Goal: Entertainment & Leisure: Consume media (video, audio)

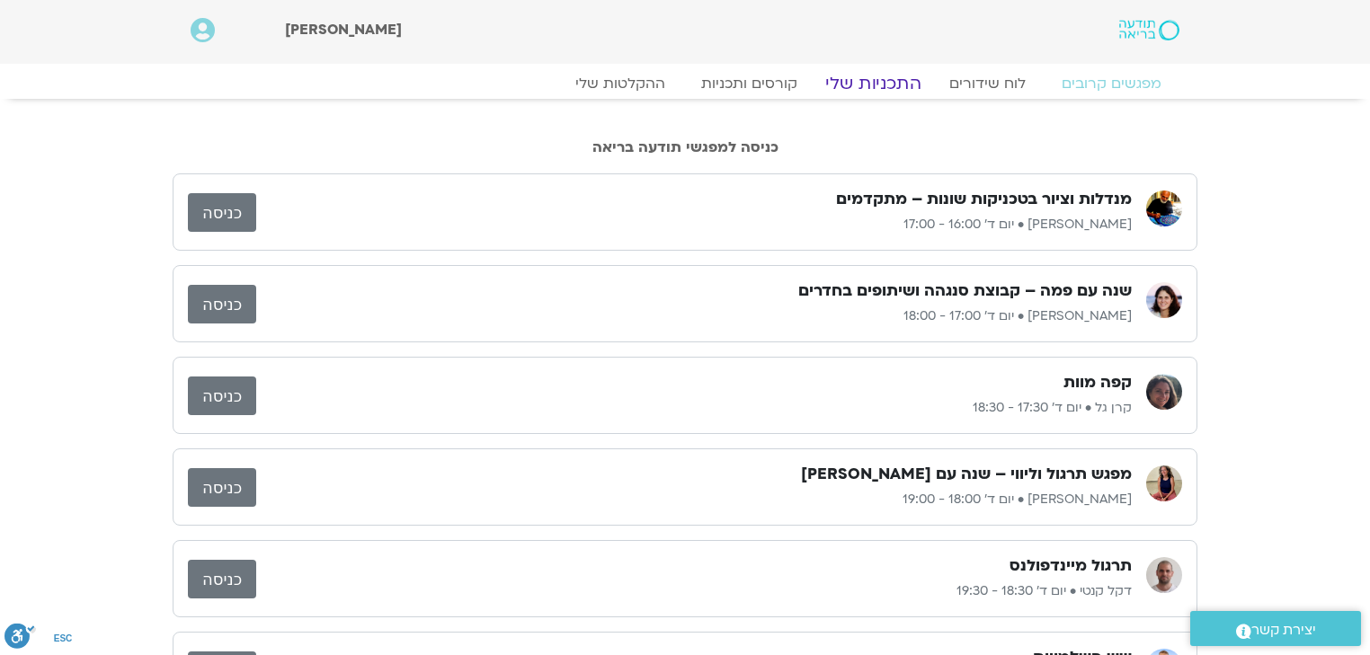
click at [868, 88] on link "התכניות שלי" at bounding box center [873, 84] width 139 height 22
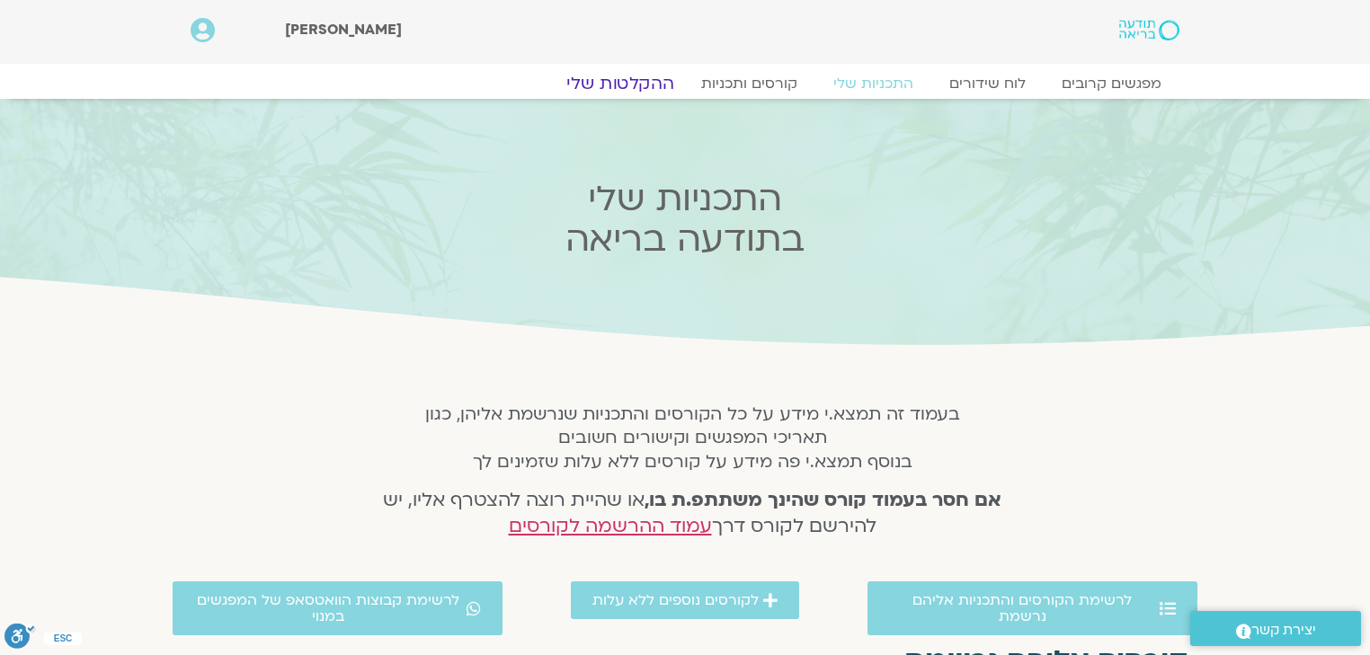
click at [633, 85] on link "ההקלטות שלי" at bounding box center [620, 84] width 151 height 22
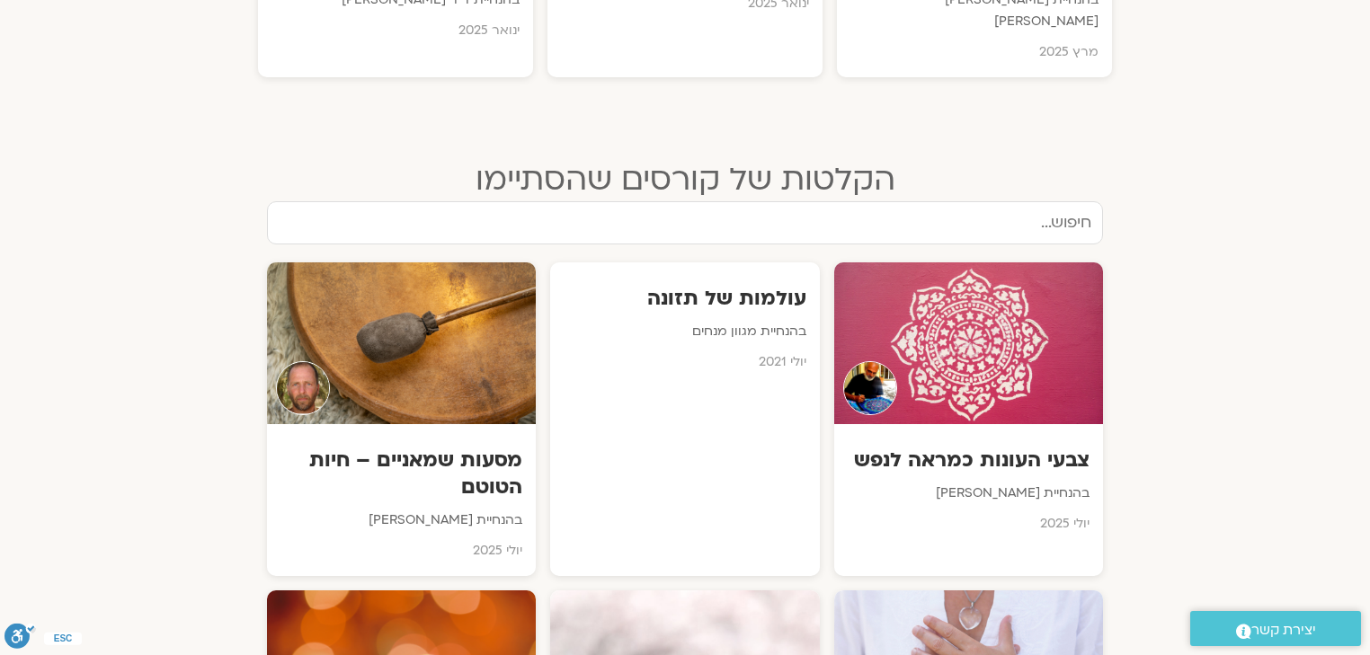
scroll to position [2229, 0]
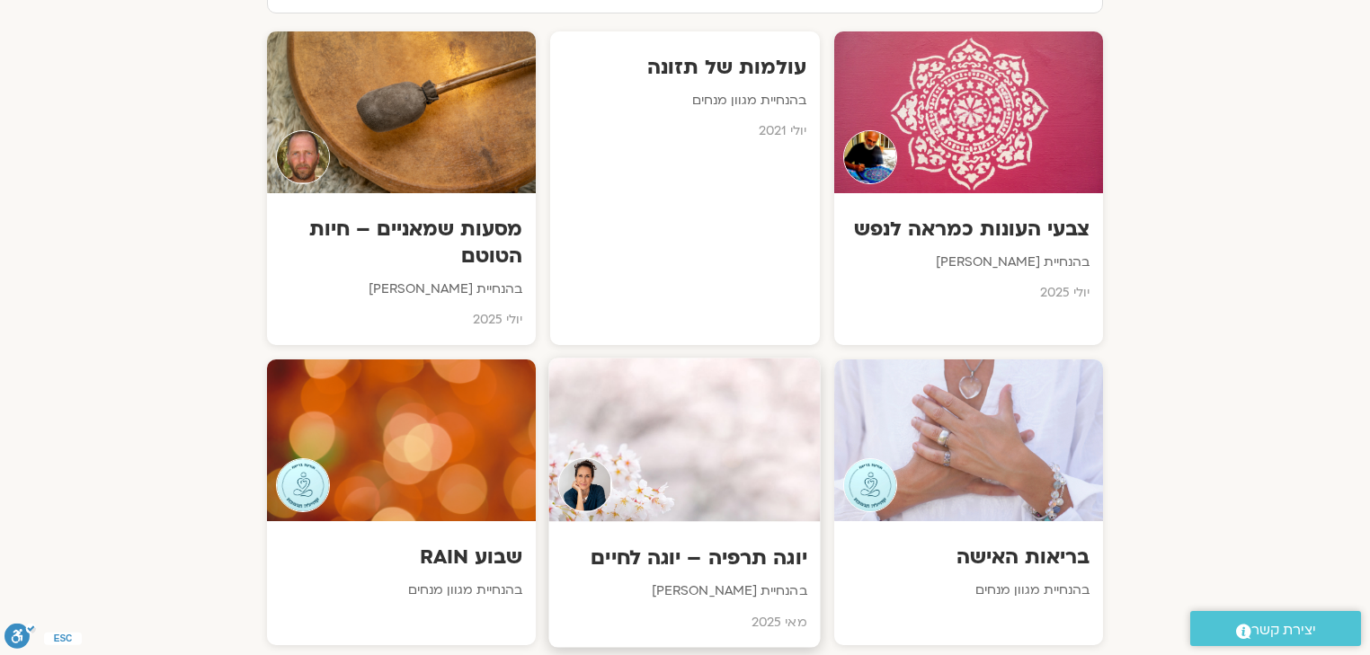
click at [737, 544] on h3 "יוגה תרפיה – יוגה לחיים" at bounding box center [685, 558] width 245 height 28
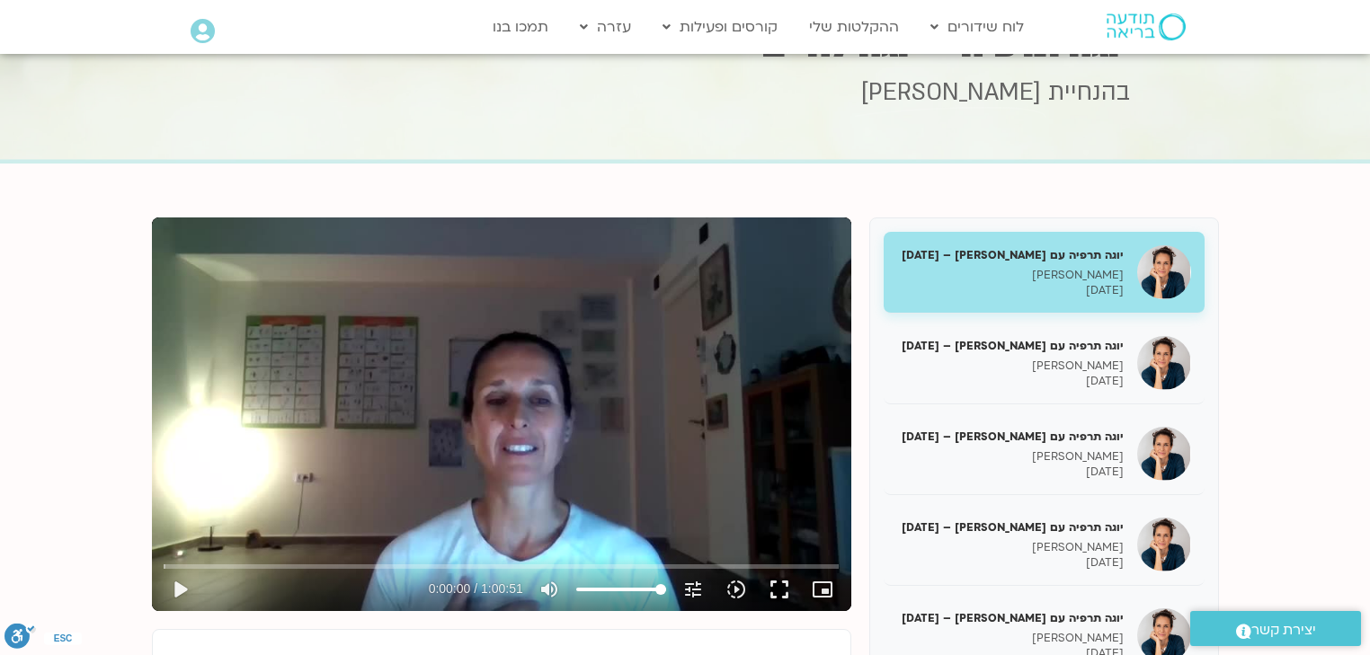
scroll to position [360, 0]
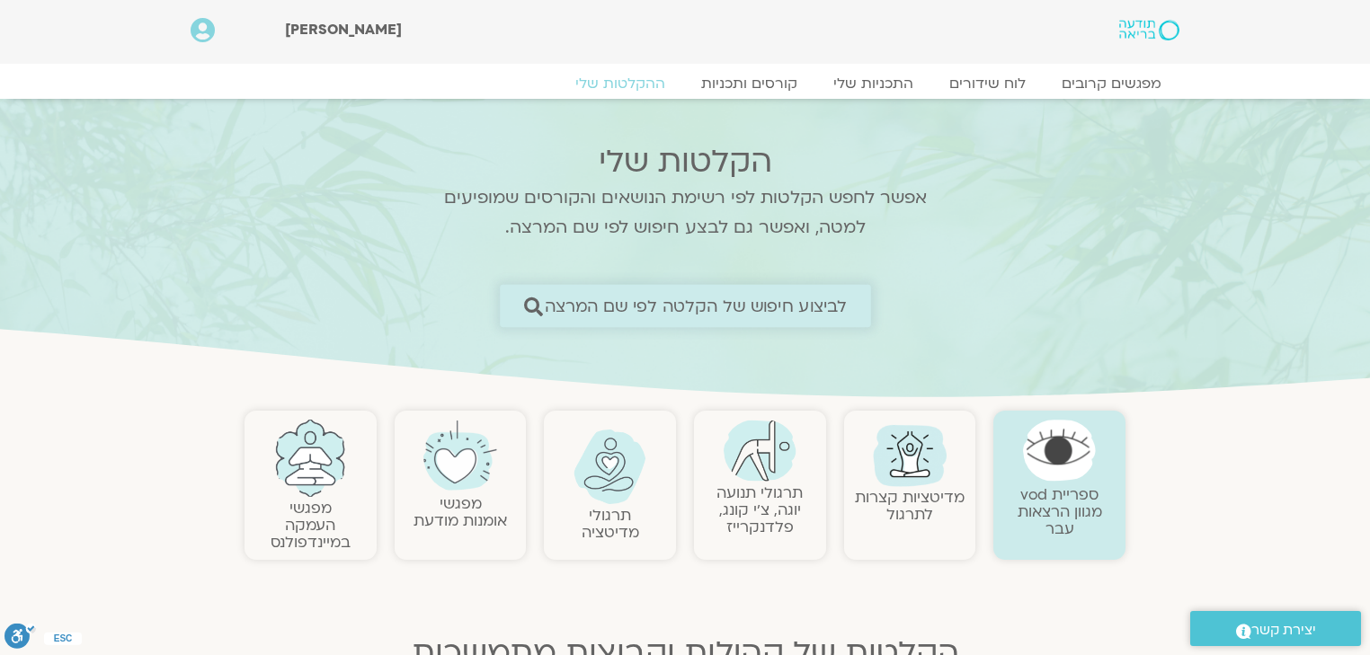
click at [723, 308] on span "לביצוע חיפוש של הקלטה לפי שם המרצה" at bounding box center [695, 306] width 303 height 19
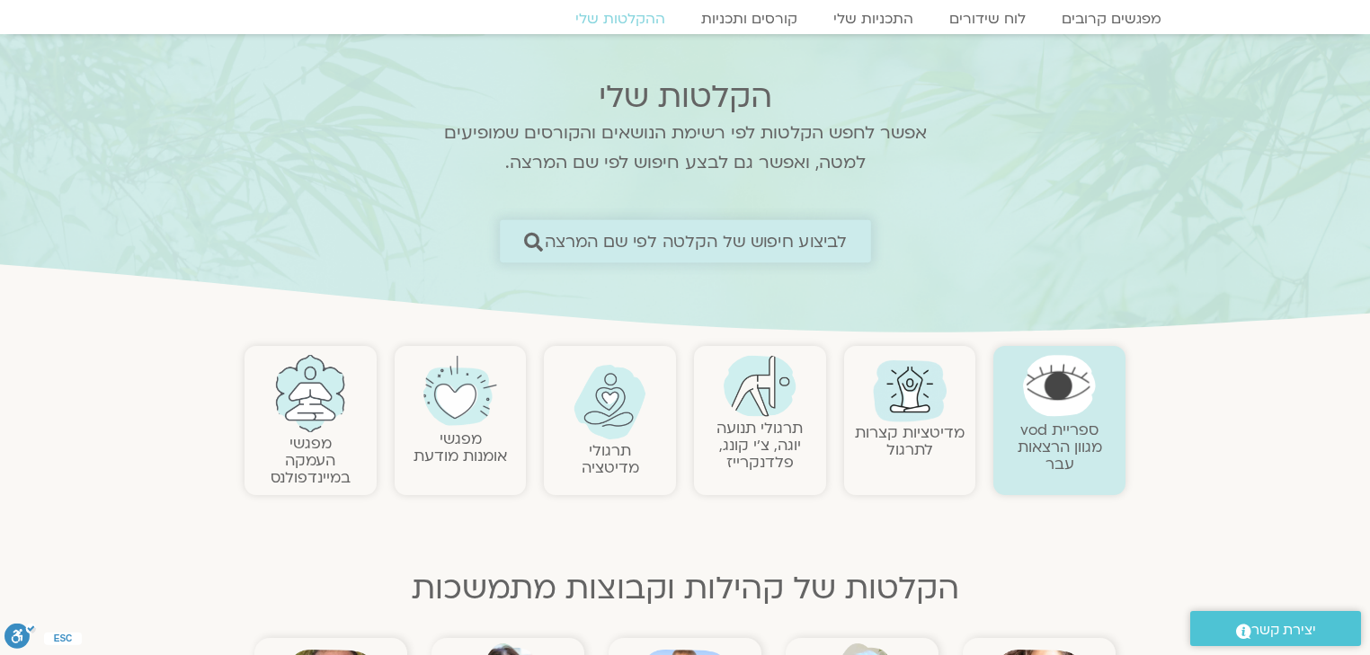
scroll to position [144, 0]
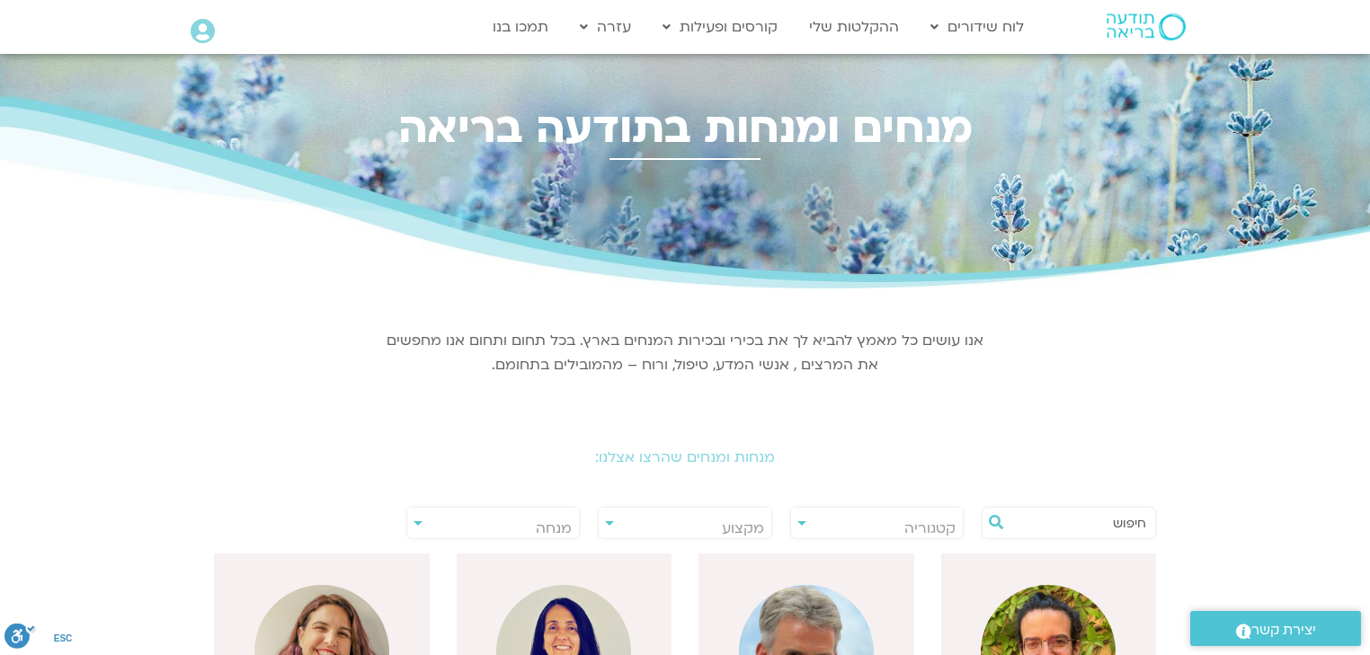
click at [852, 521] on span "קטגוריה" at bounding box center [877, 528] width 173 height 41
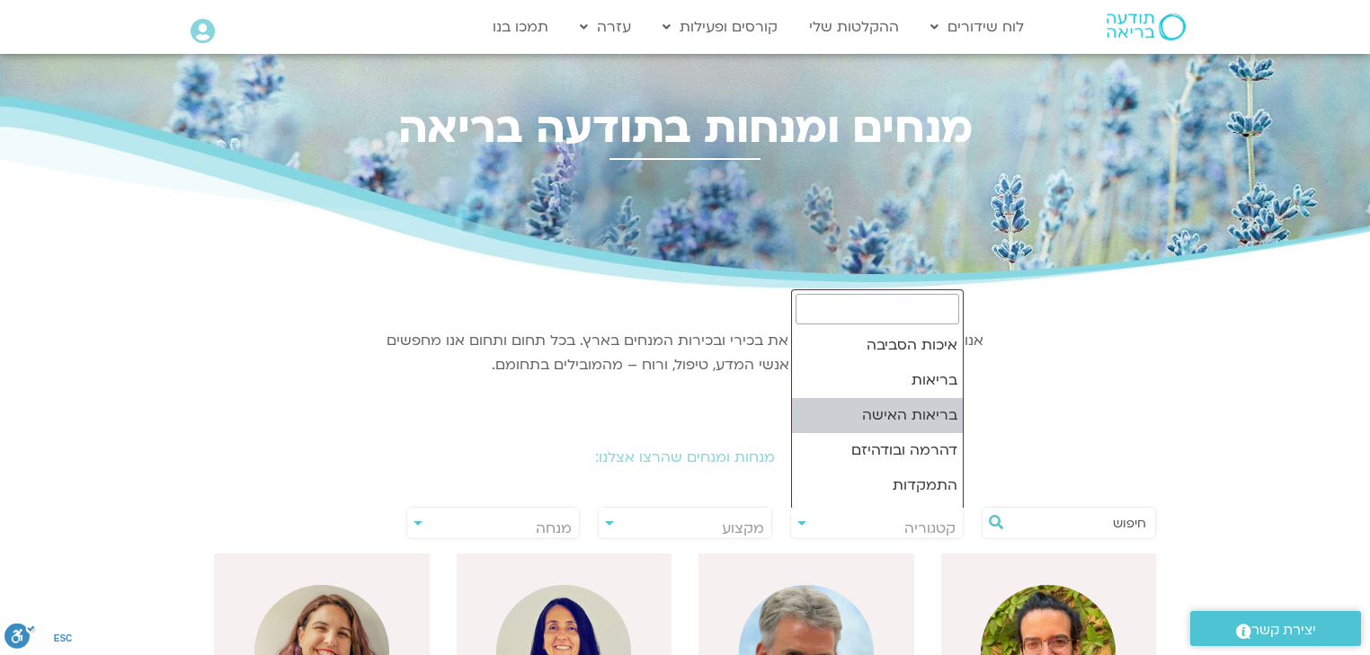
click at [1129, 406] on div "מנחות ומנחים שהרצו אצלנו:" at bounding box center [685, 445] width 1007 height 80
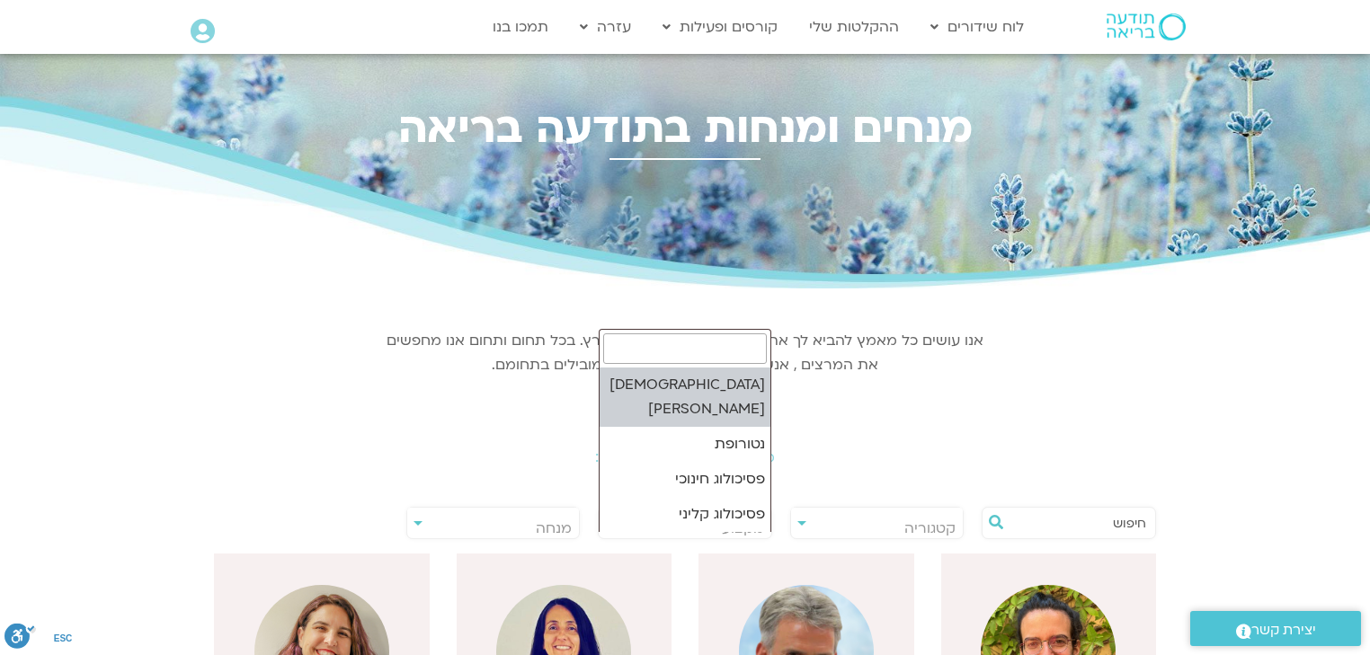
click at [672, 518] on span "מקצוע" at bounding box center [685, 528] width 173 height 41
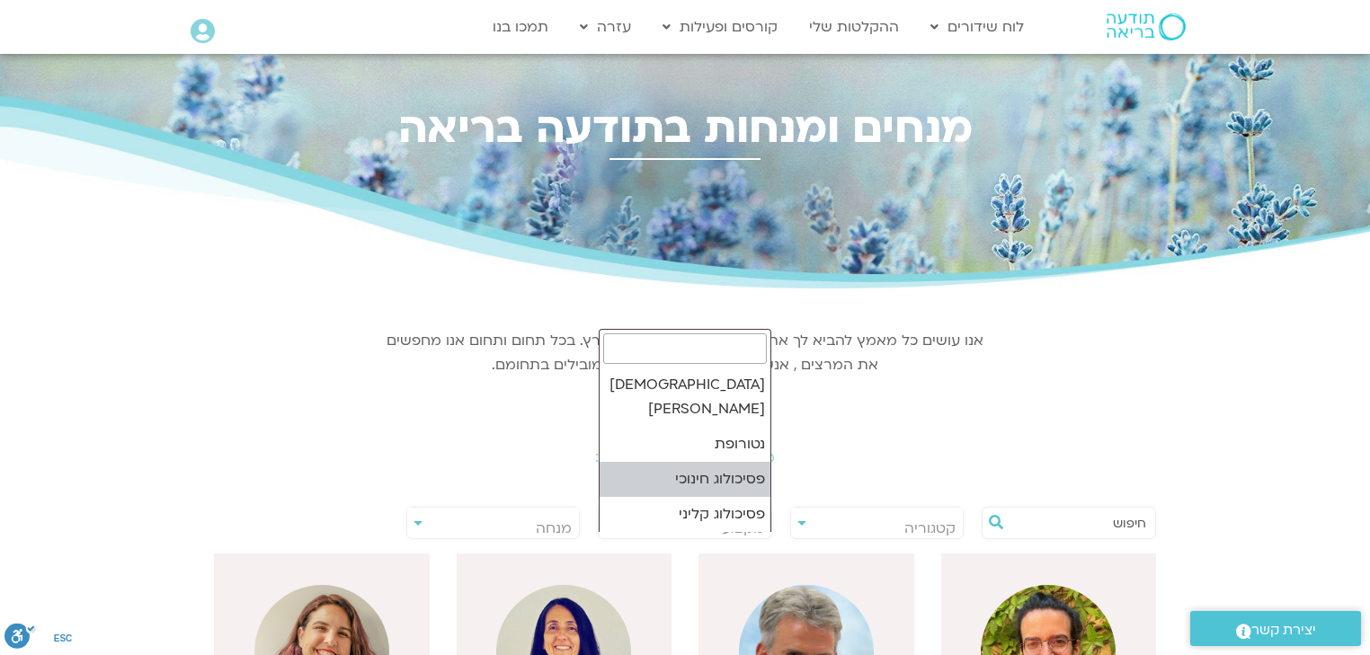
click at [1101, 437] on div "מנחות ומנחים שהרצו אצלנו:" at bounding box center [685, 445] width 1007 height 80
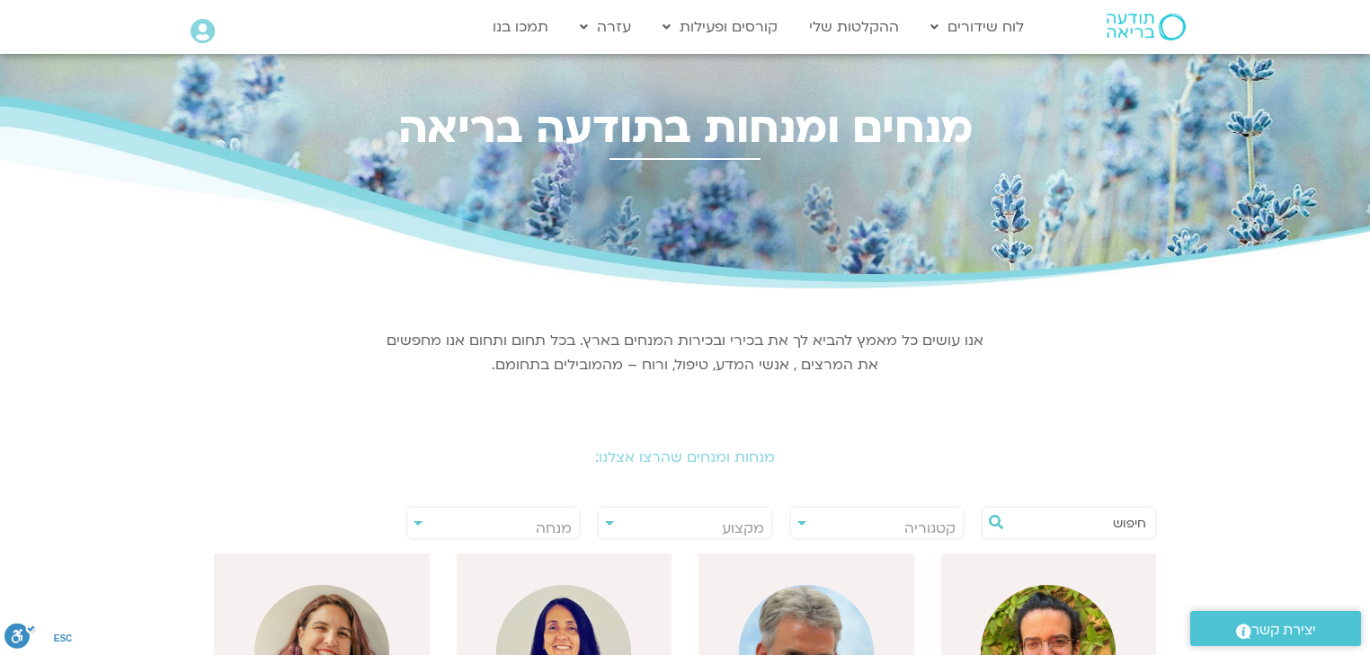
click at [892, 527] on span "קטגוריה" at bounding box center [877, 528] width 173 height 41
click at [1081, 519] on input "text" at bounding box center [1078, 523] width 137 height 31
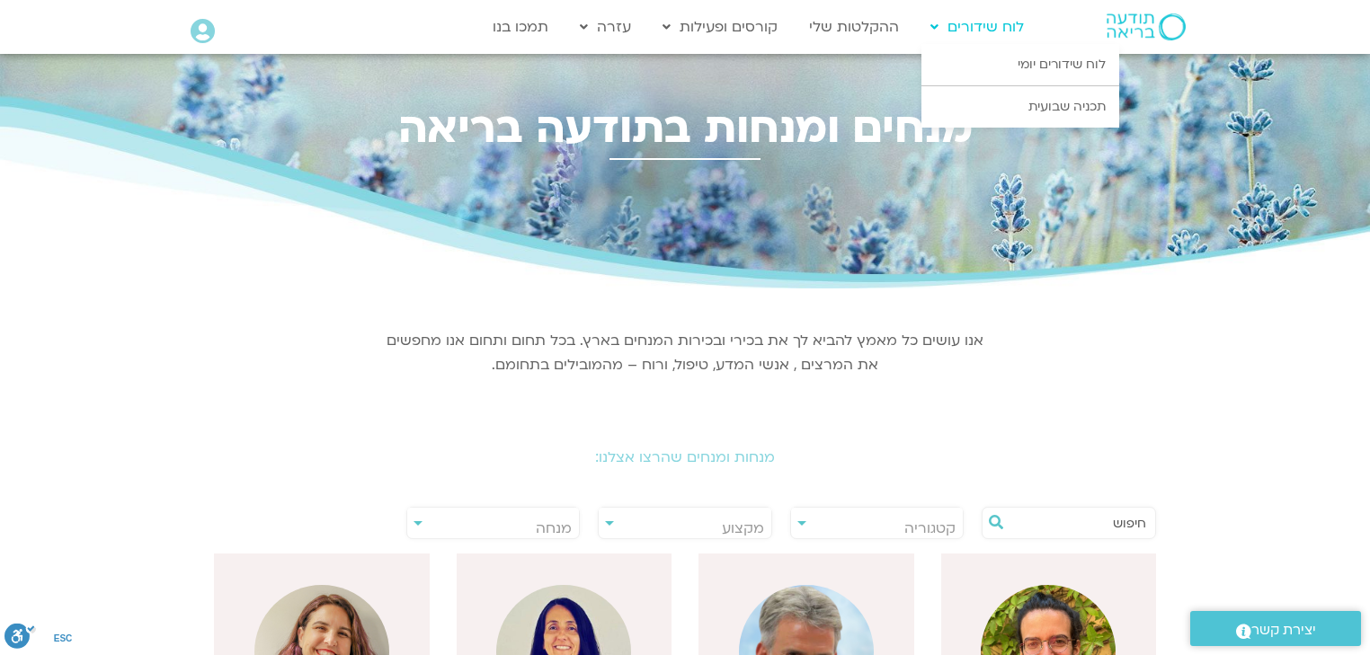
click at [989, 29] on link "לוח שידורים" at bounding box center [976, 27] width 111 height 34
click at [1057, 105] on link "תכניה שבועית" at bounding box center [1020, 106] width 198 height 41
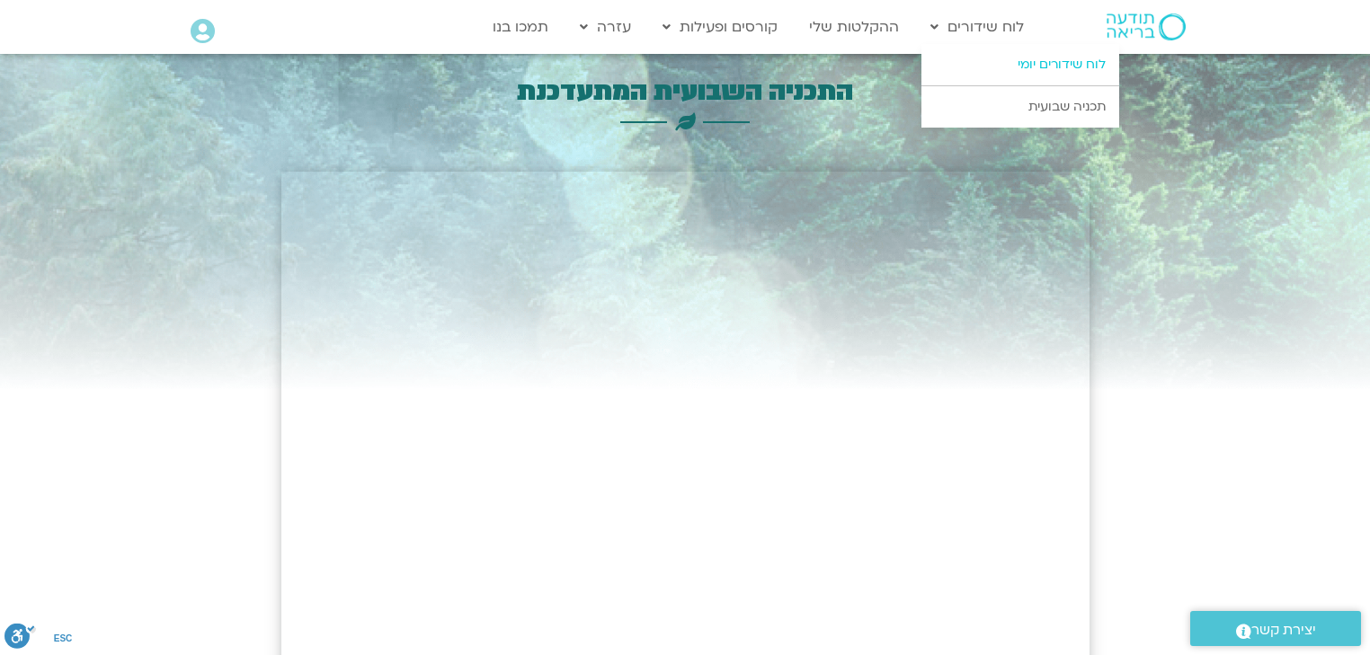
click at [1068, 65] on link "לוח שידורים יומי" at bounding box center [1020, 64] width 198 height 41
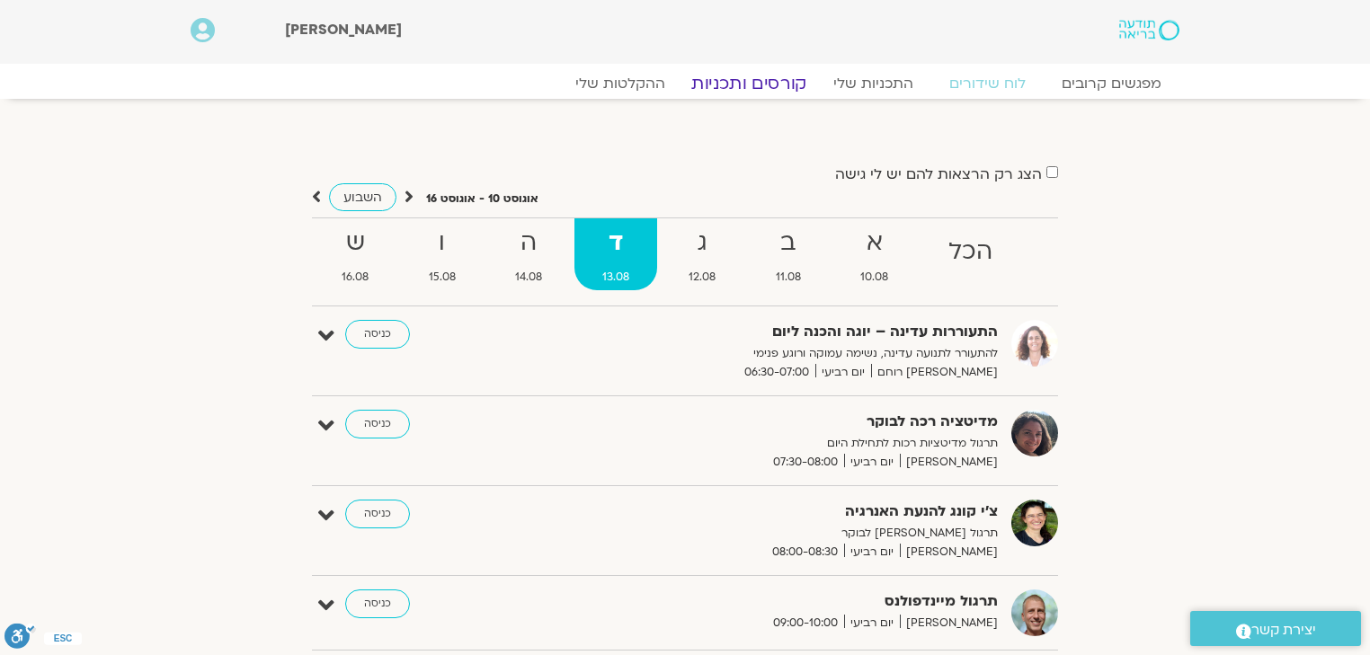
click at [776, 80] on link "קורסים ותכניות" at bounding box center [749, 84] width 158 height 22
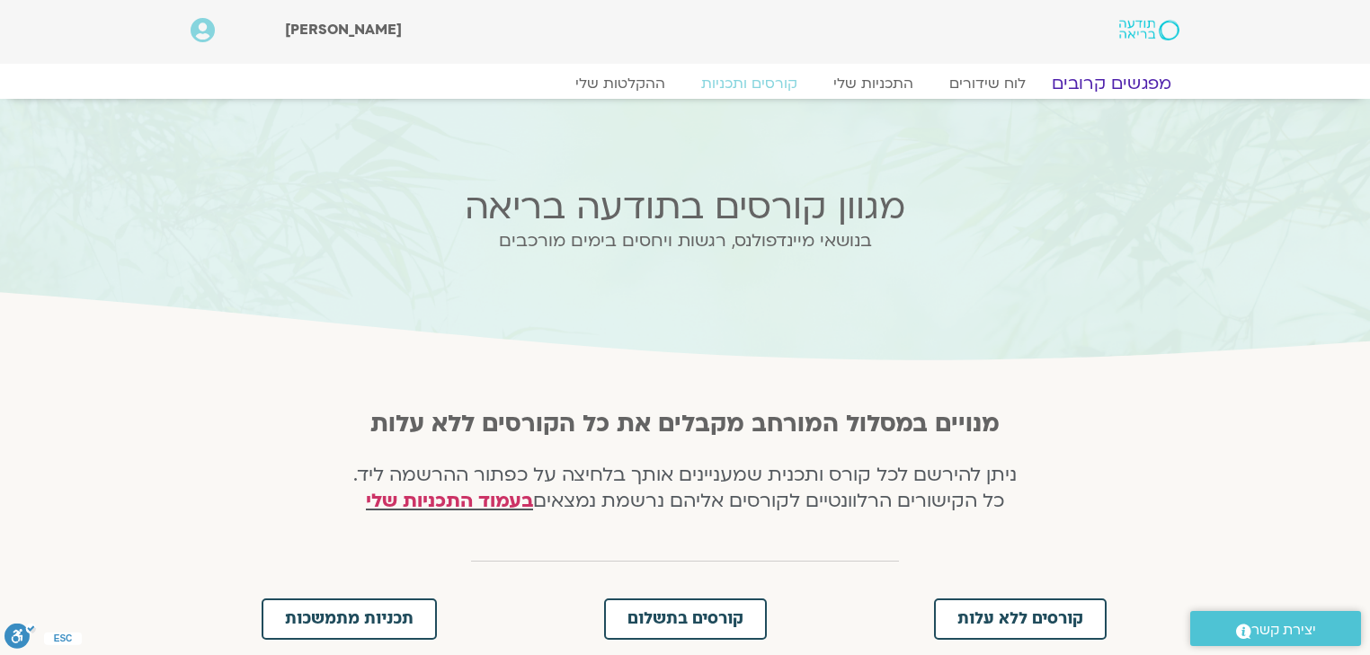
click at [1111, 81] on link "מפגשים קרובים" at bounding box center [1111, 84] width 163 height 22
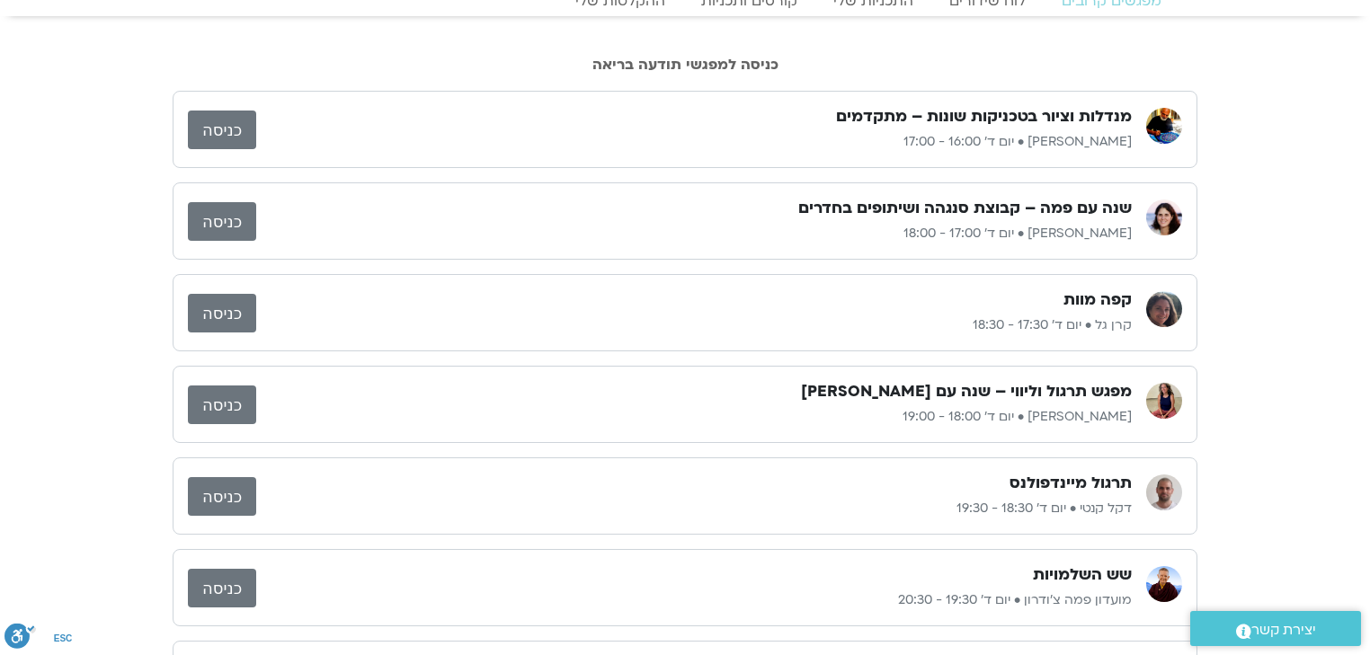
scroll to position [216, 0]
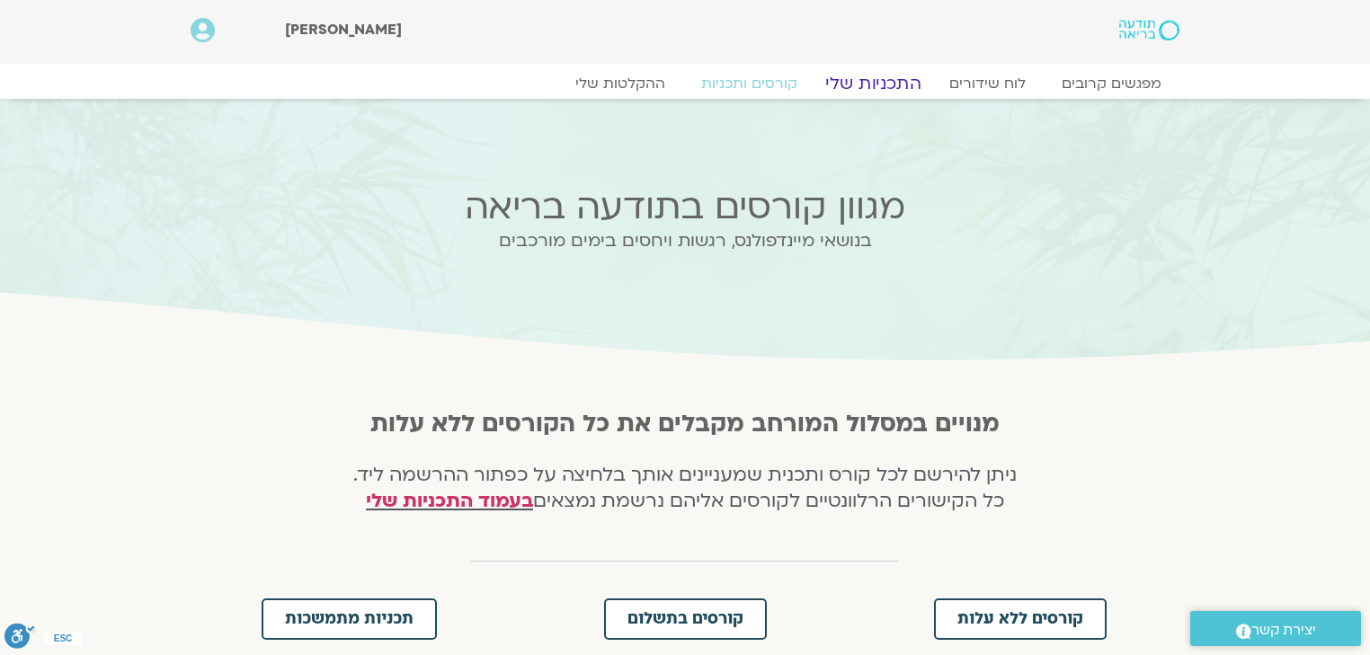
click at [885, 89] on link "התכניות שלי" at bounding box center [873, 84] width 139 height 22
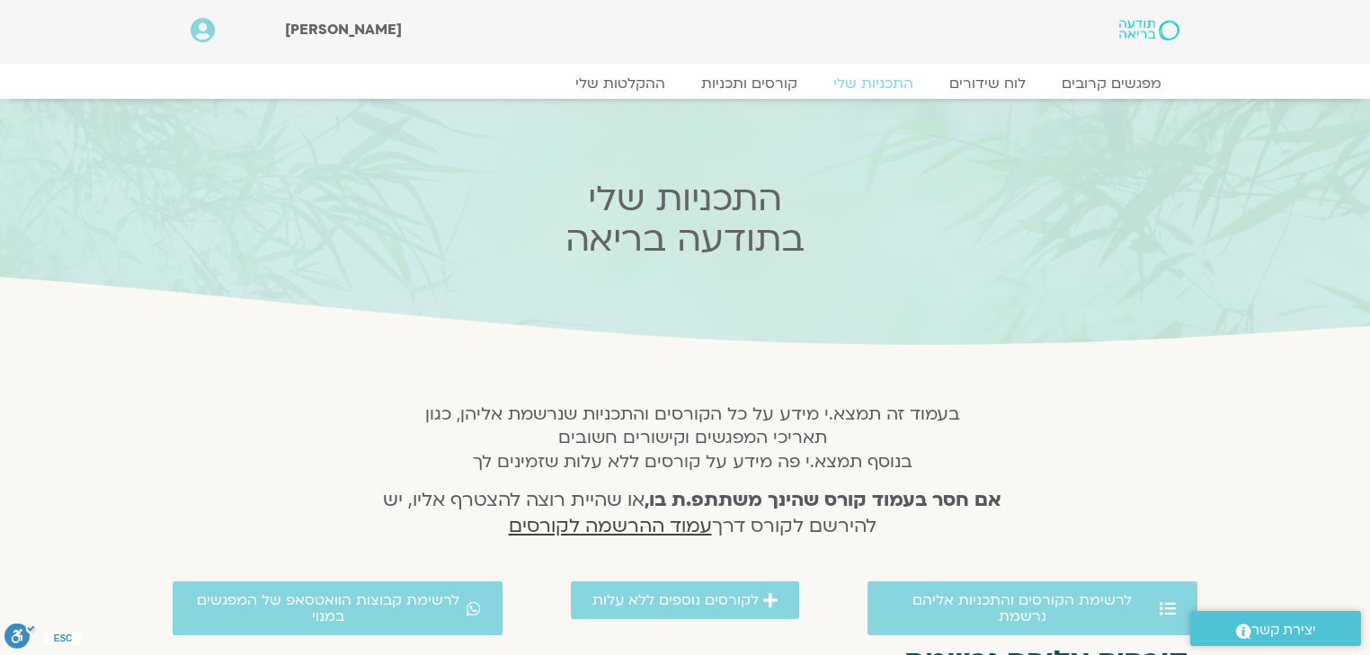
click at [640, 521] on span "עמוד ההרשמה לקורסים" at bounding box center [610, 526] width 203 height 26
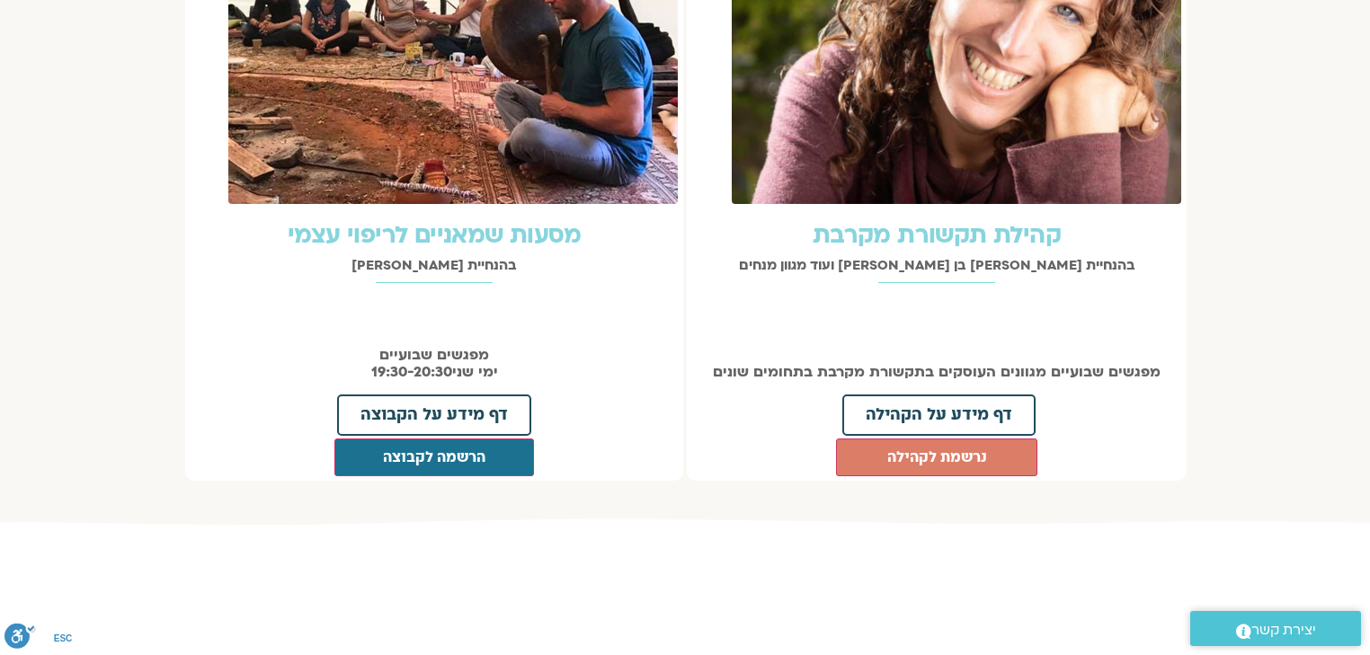
scroll to position [2267, 0]
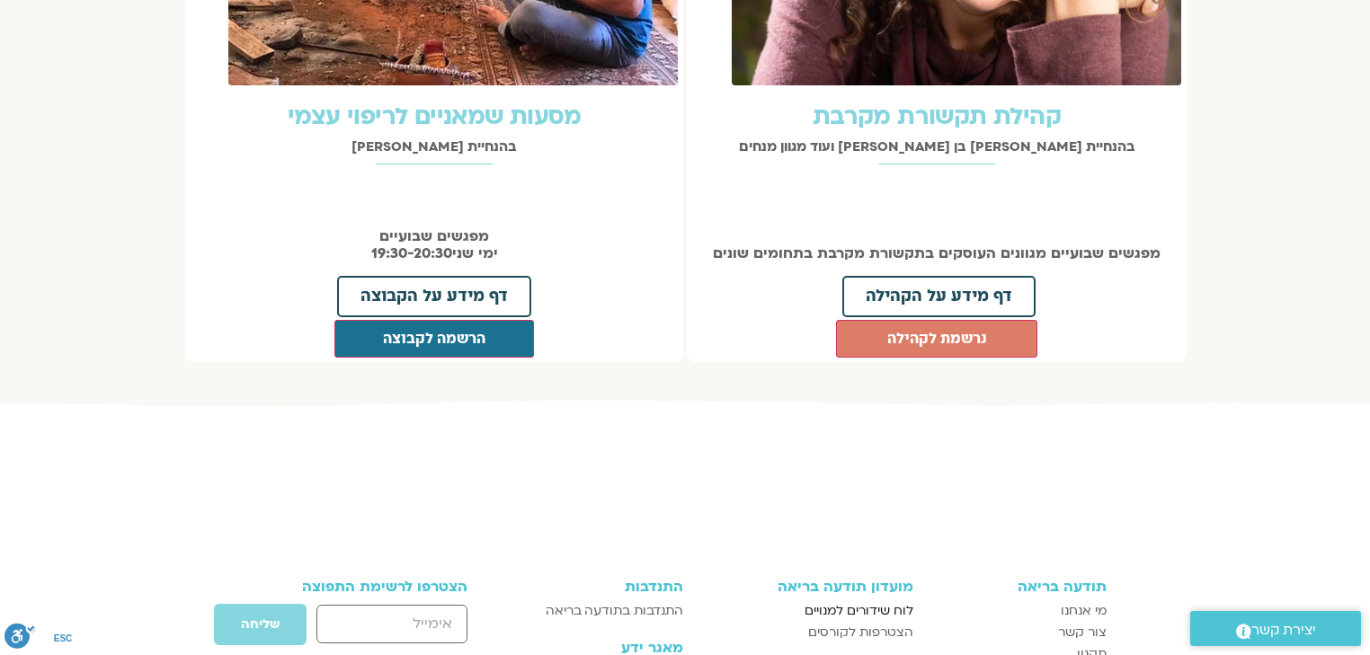
click at [885, 601] on span "לוח שידורים למנויים" at bounding box center [859, 612] width 109 height 22
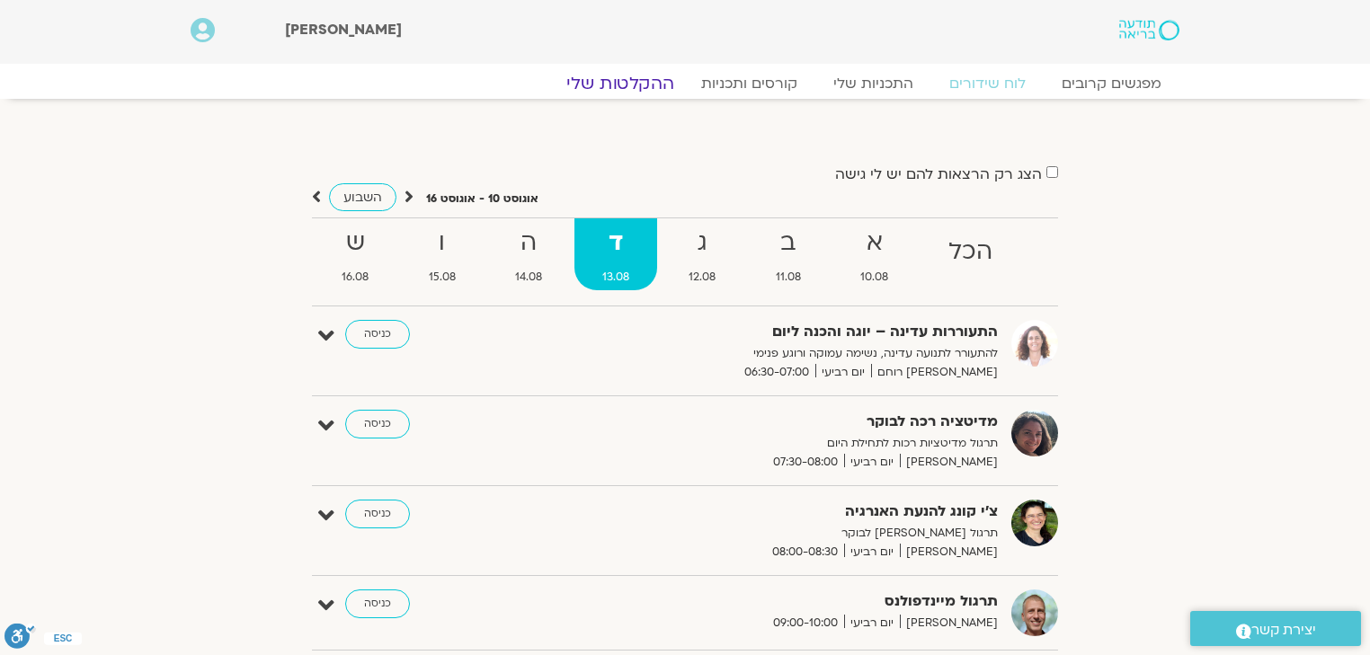
click at [624, 83] on link "ההקלטות שלי" at bounding box center [620, 84] width 151 height 22
click at [645, 73] on div "מפגשים קרובים לוח שידורים התכניות שלי קורסים ותכניות ההקלטות שלי מפגשים קרובים …" at bounding box center [685, 88] width 1007 height 31
click at [639, 83] on link "ההקלטות שלי" at bounding box center [620, 84] width 151 height 22
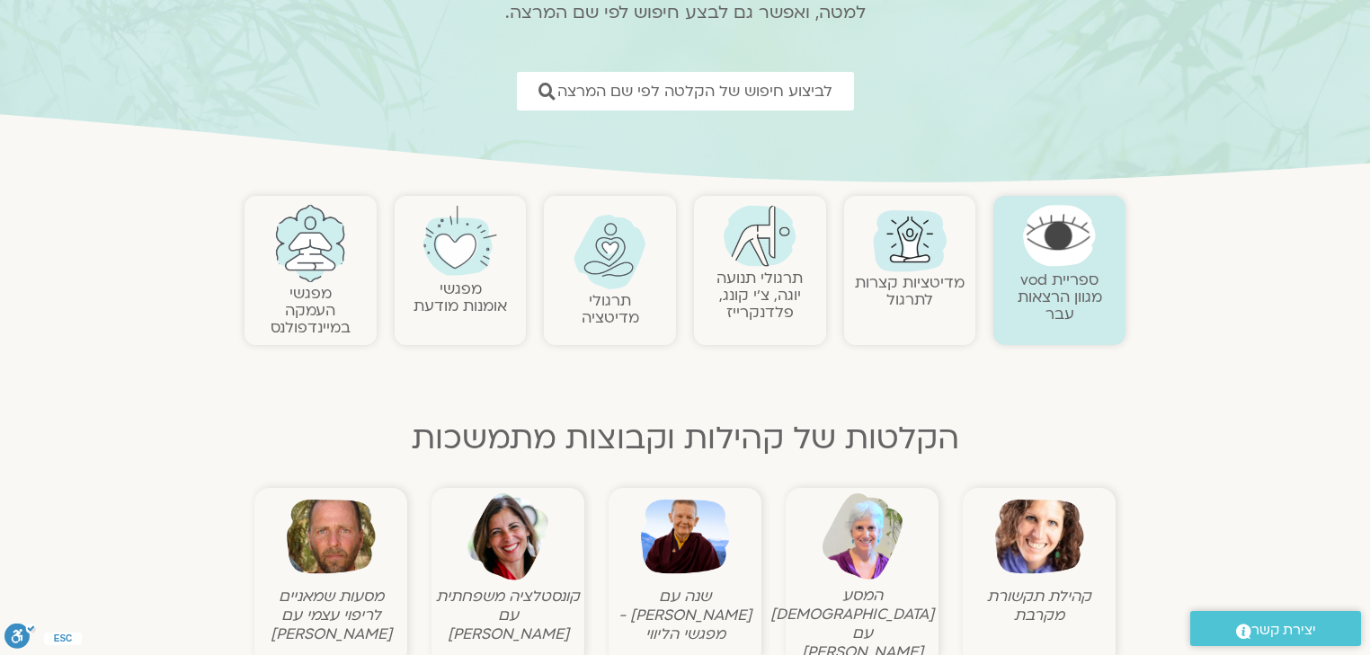
scroll to position [216, 0]
click at [464, 266] on img at bounding box center [459, 240] width 73 height 73
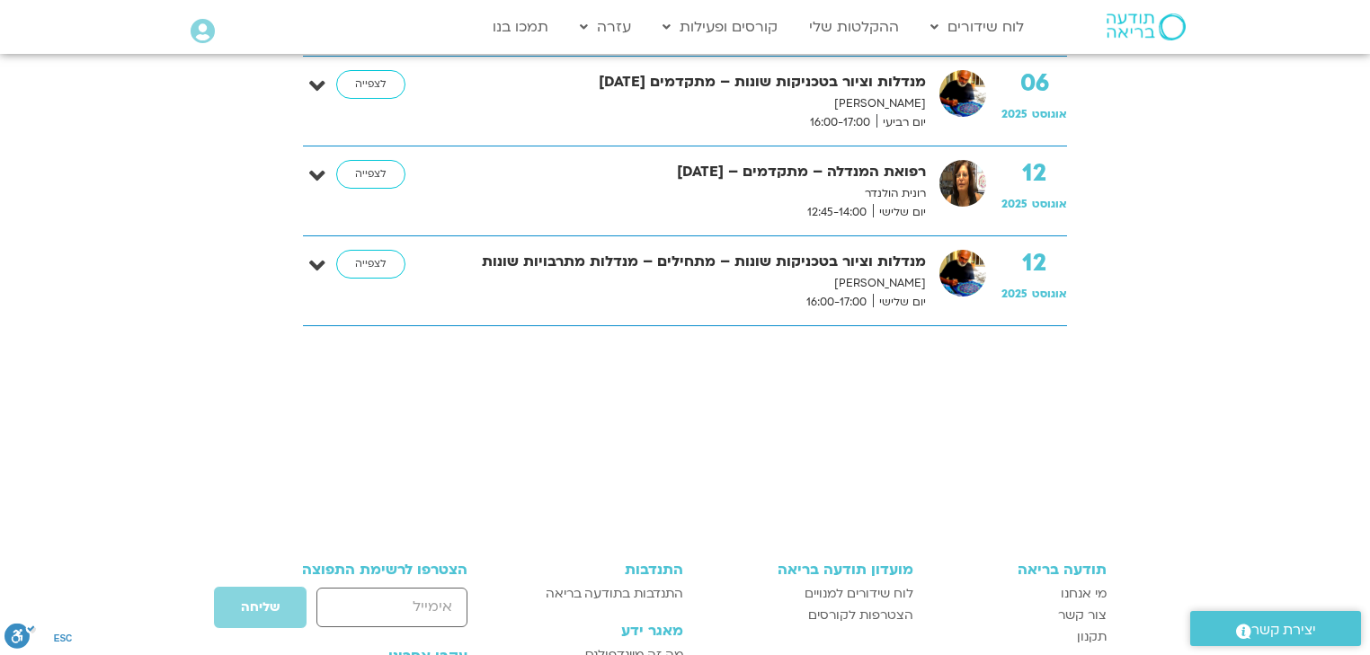
scroll to position [360, 0]
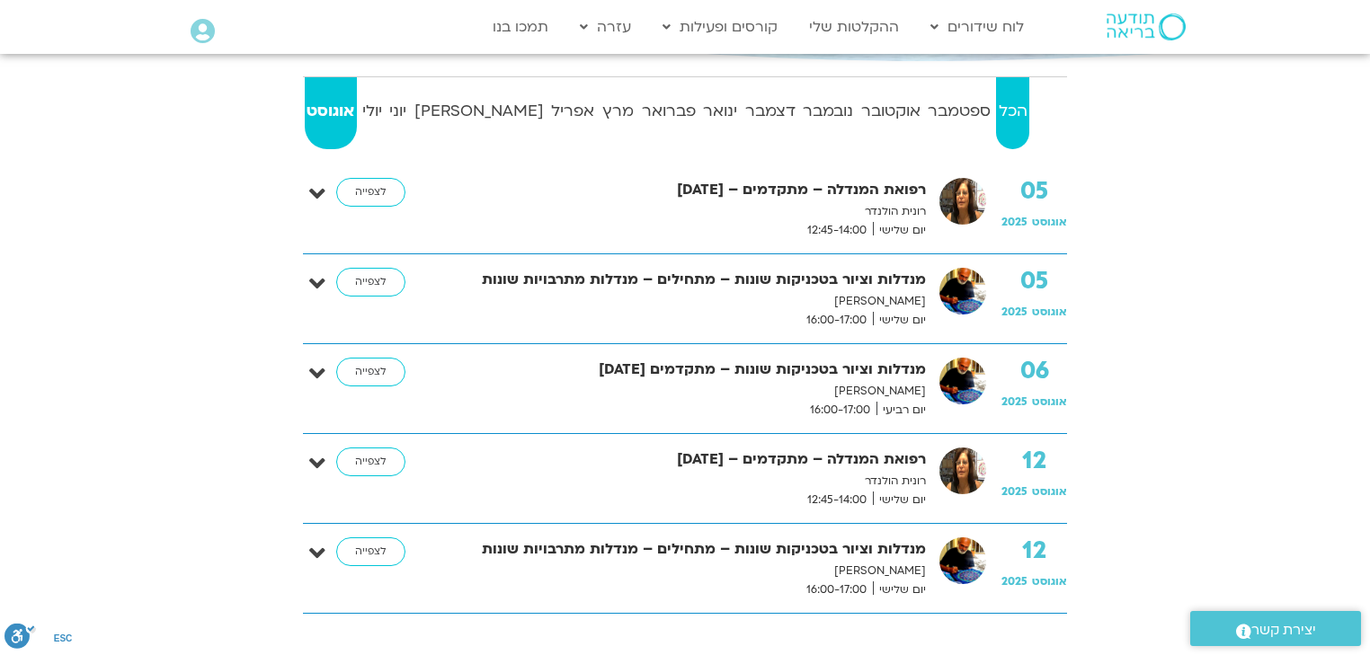
click at [1018, 108] on strong "הכל" at bounding box center [1012, 111] width 33 height 27
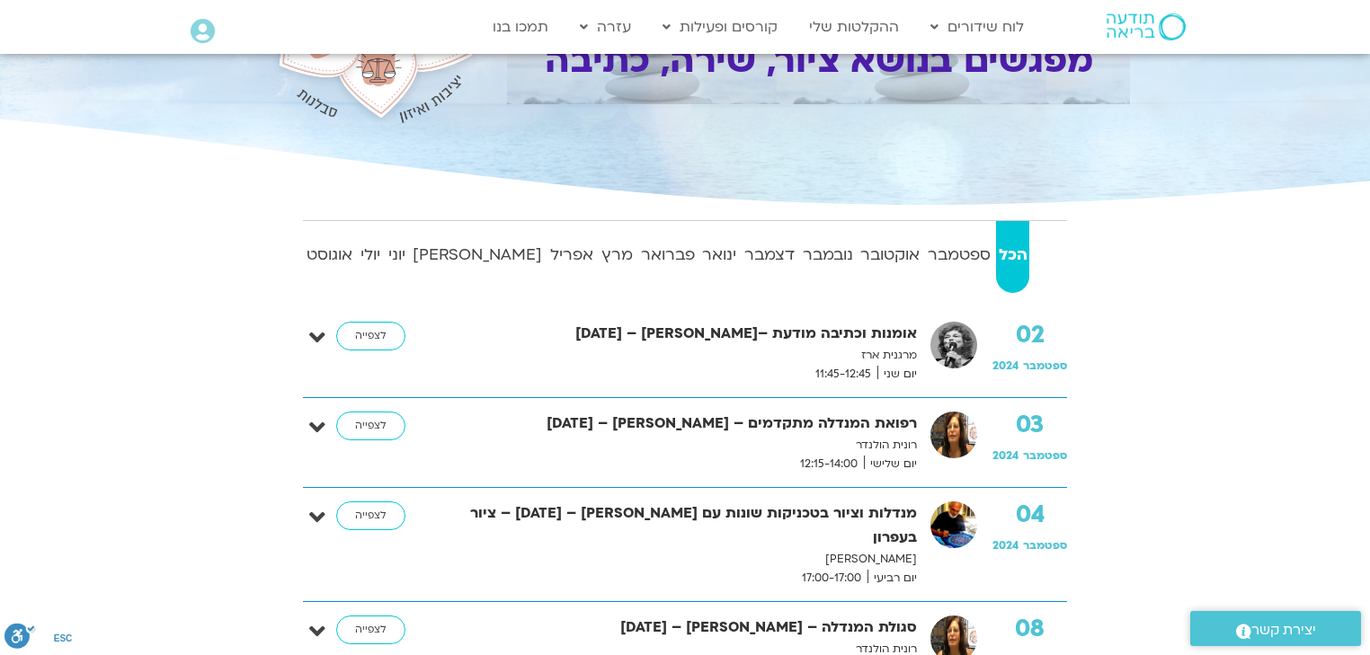
scroll to position [581, 0]
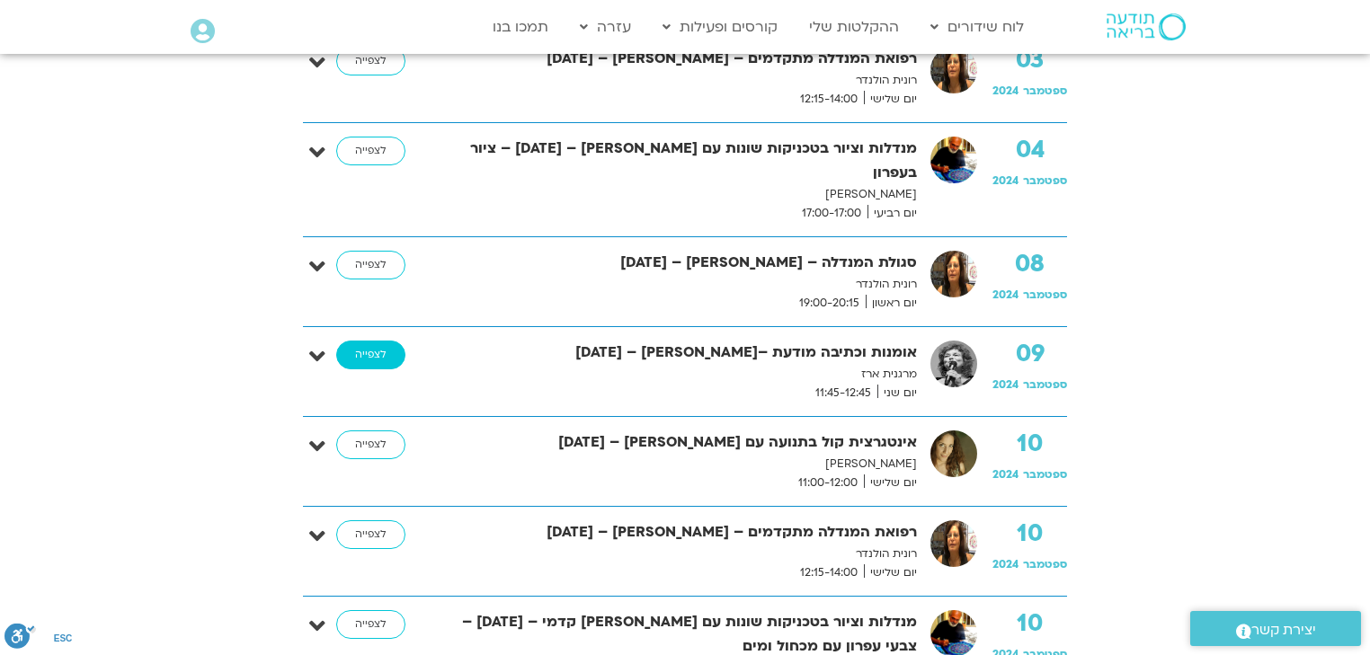
click at [374, 341] on link "לצפייה" at bounding box center [370, 355] width 69 height 29
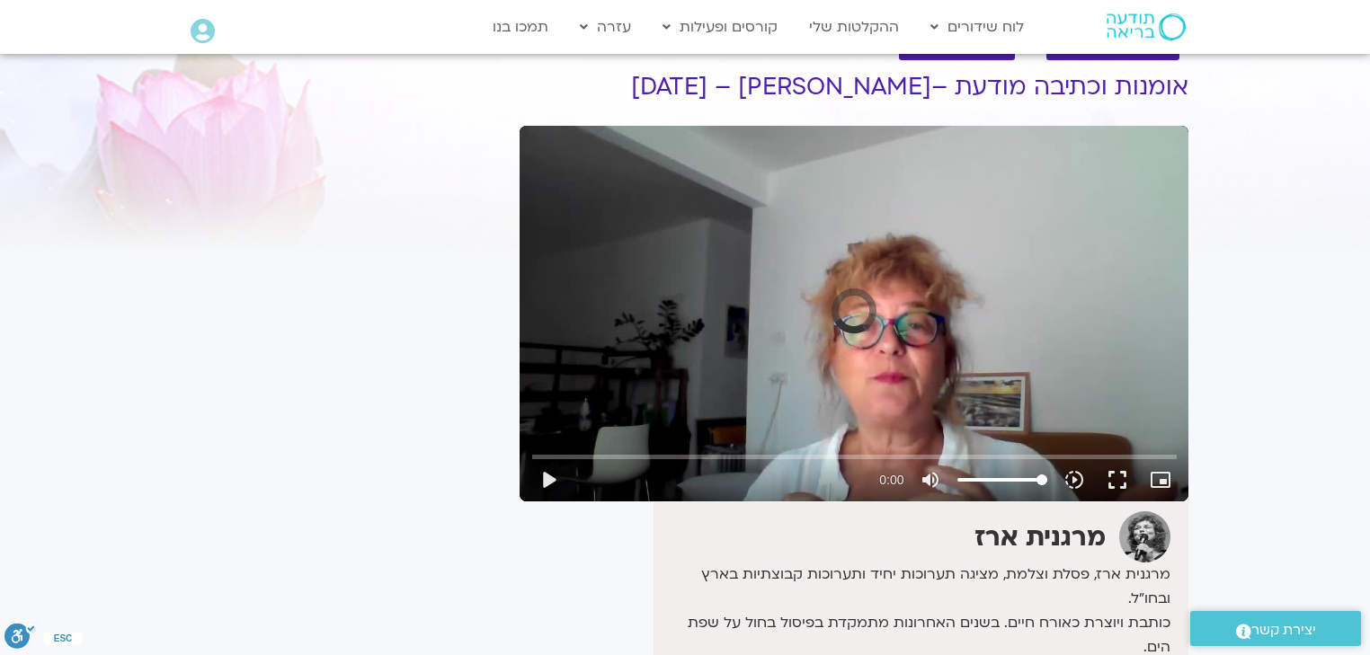
scroll to position [144, 0]
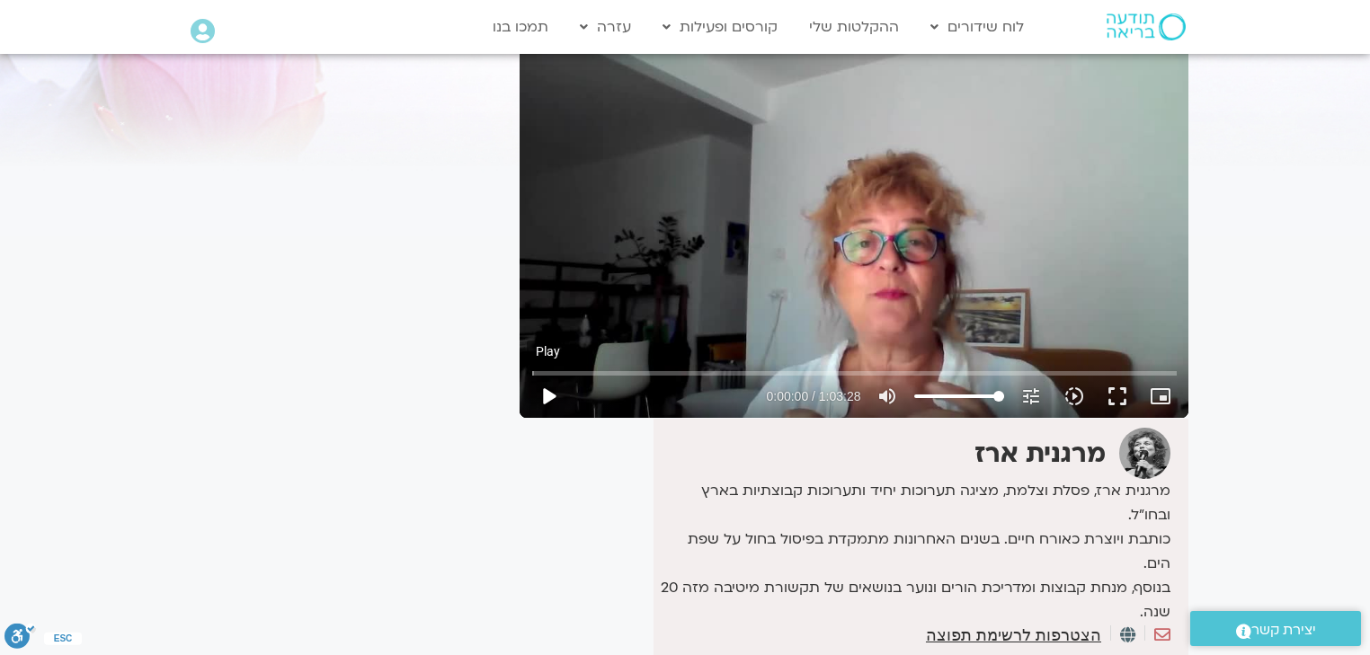
click at [552, 396] on button "play_arrow" at bounding box center [548, 396] width 43 height 43
click at [547, 399] on button "pause" at bounding box center [548, 396] width 43 height 43
type input "204.072236"
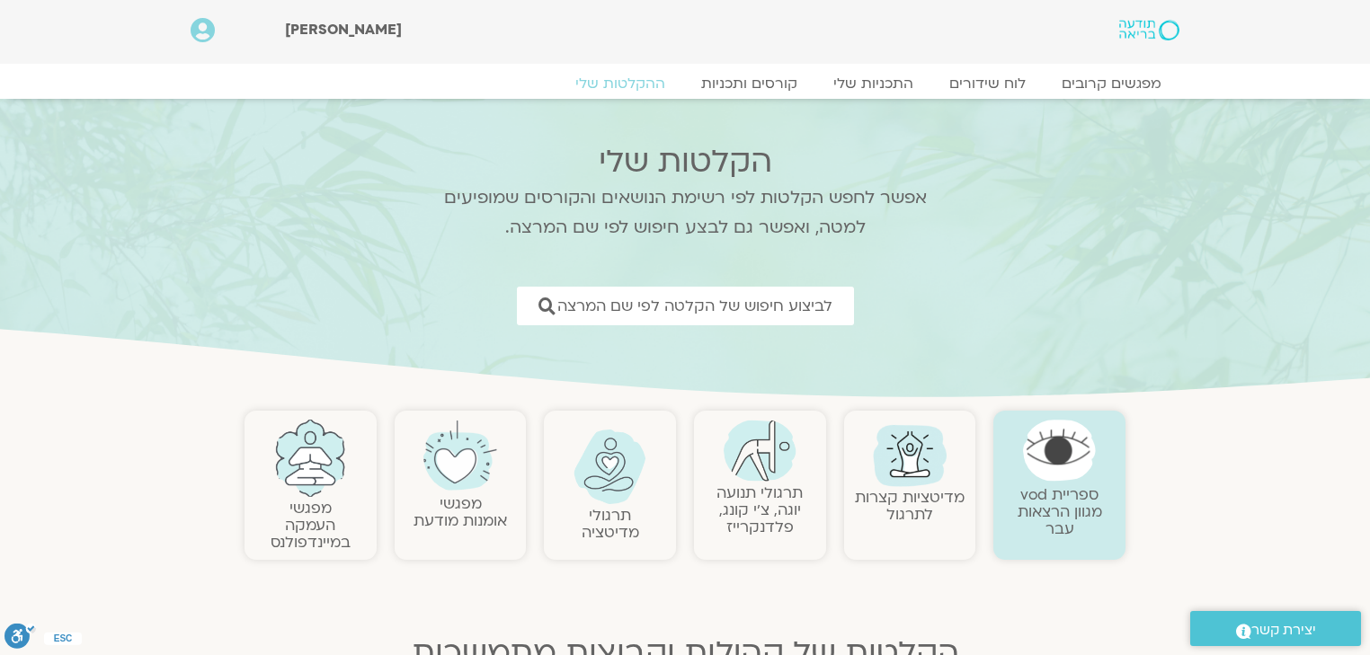
click at [768, 478] on img at bounding box center [760, 451] width 73 height 62
click at [777, 520] on link "תרגולי תנועה יוגה, צ׳י קונג, פלדנקרייז" at bounding box center [759, 510] width 86 height 55
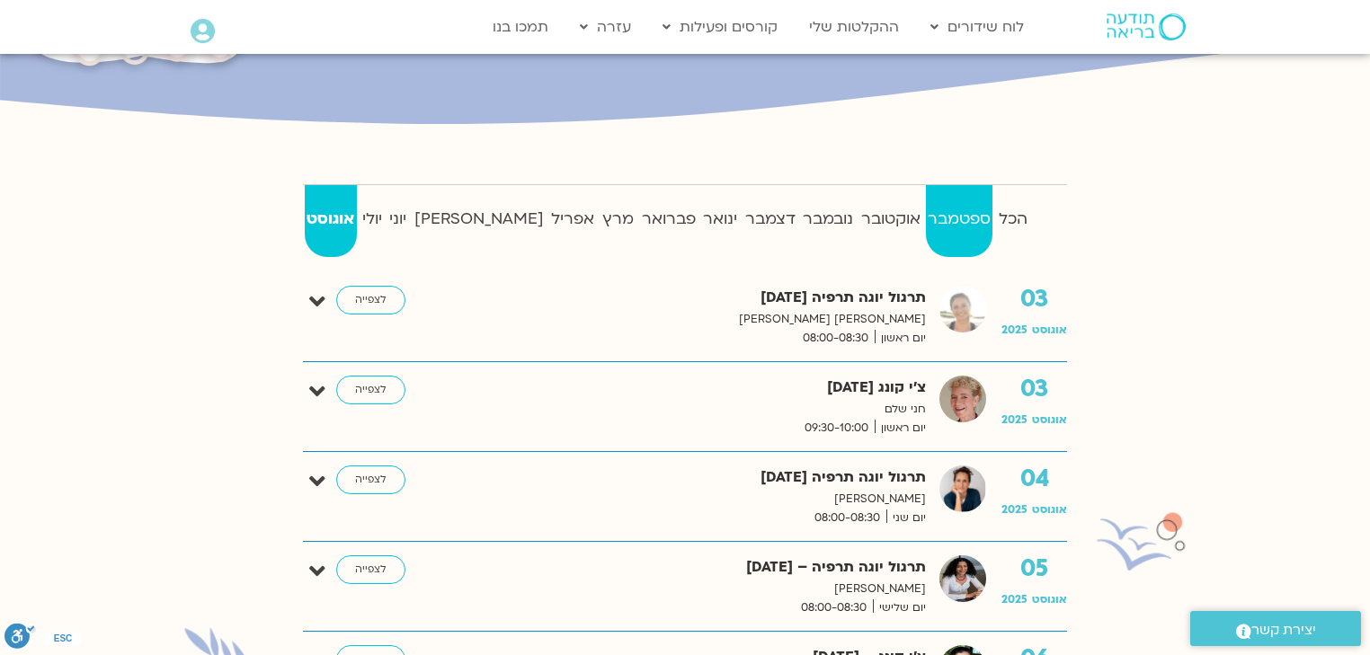
scroll to position [360, 0]
click at [1013, 219] on strong "הכל" at bounding box center [1012, 219] width 33 height 27
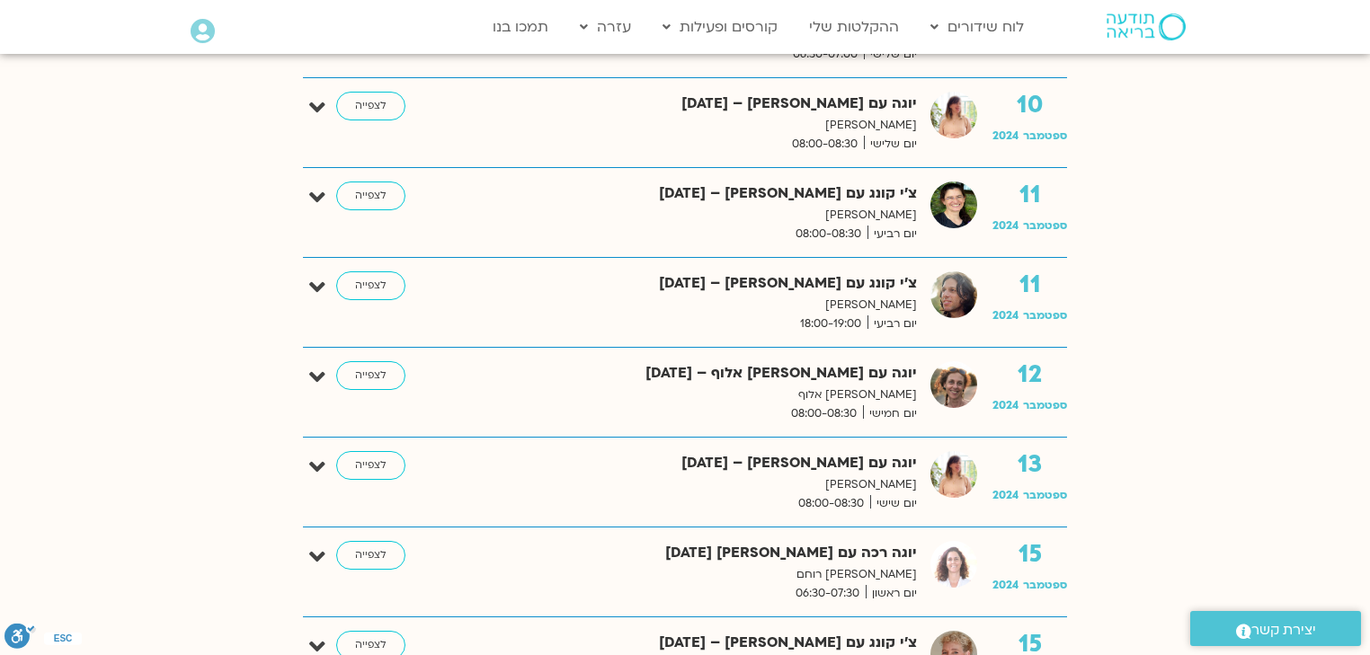
scroll to position [1438, 0]
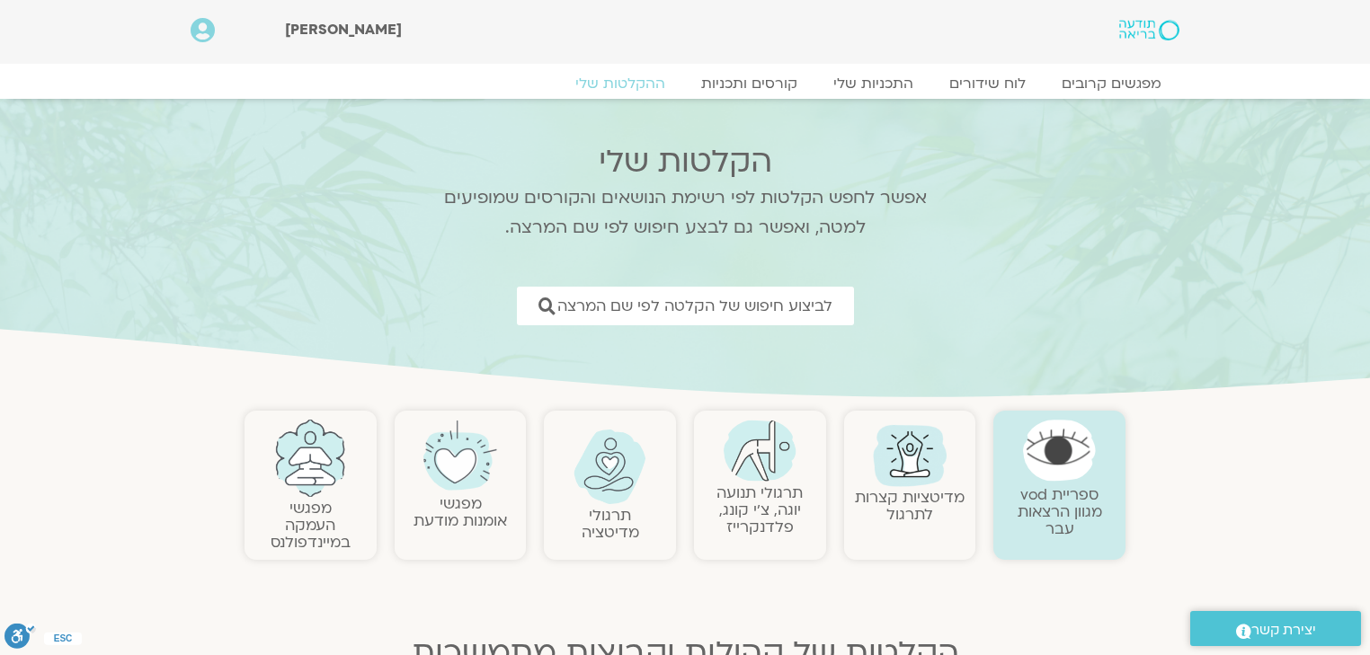
click at [764, 490] on link "תרגולי תנועה יוגה, צ׳י קונג, פלדנקרייז" at bounding box center [759, 510] width 86 height 55
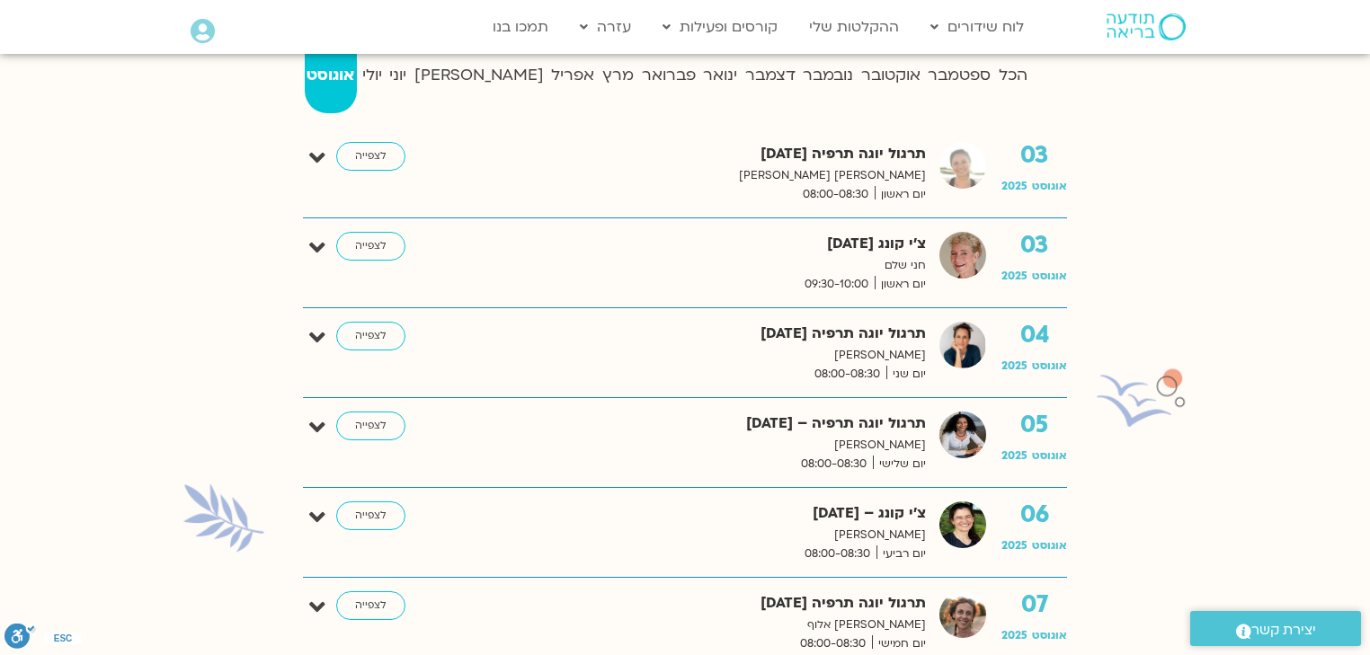
scroll to position [360, 0]
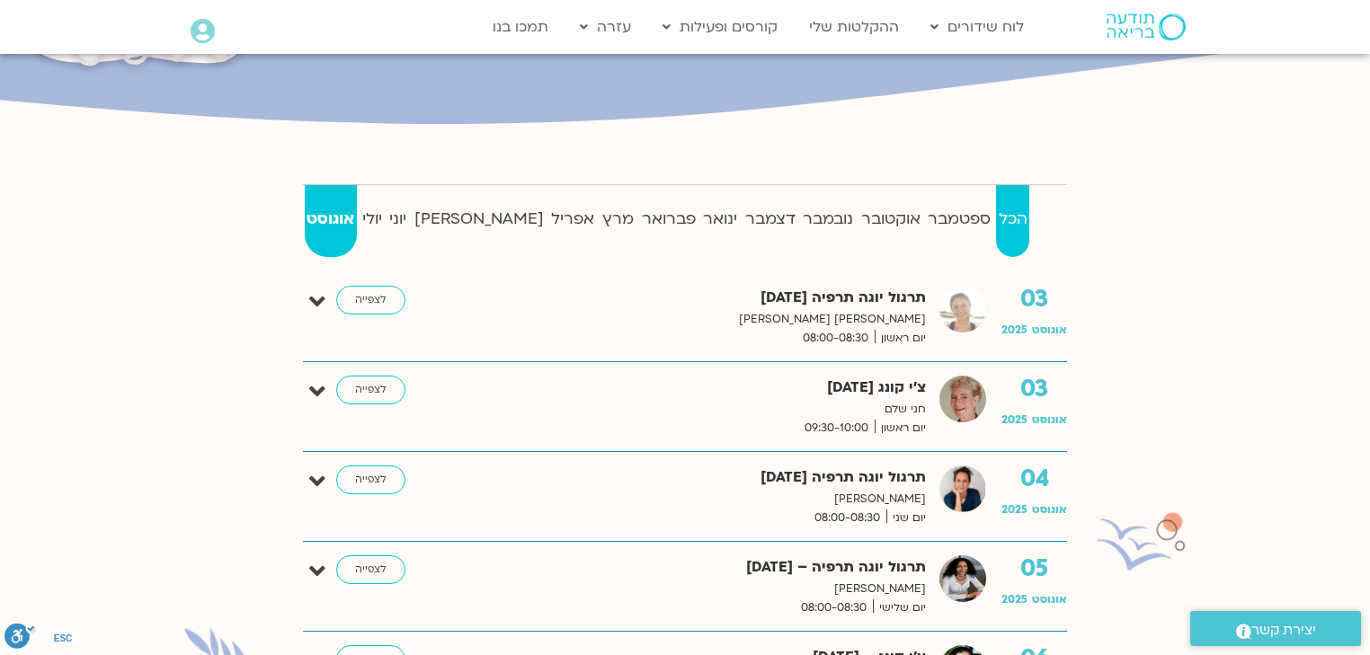
click at [999, 212] on strong "הכל" at bounding box center [1012, 219] width 33 height 27
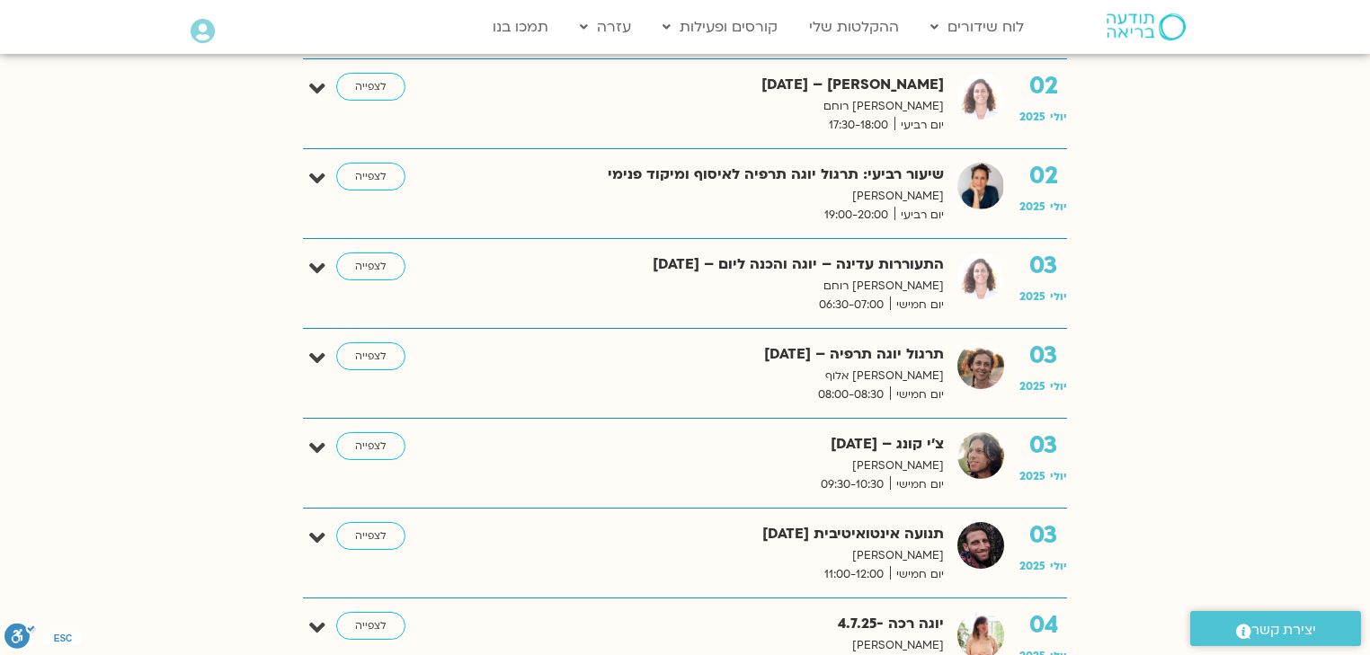
scroll to position [0, 0]
